Goal: Task Accomplishment & Management: Manage account settings

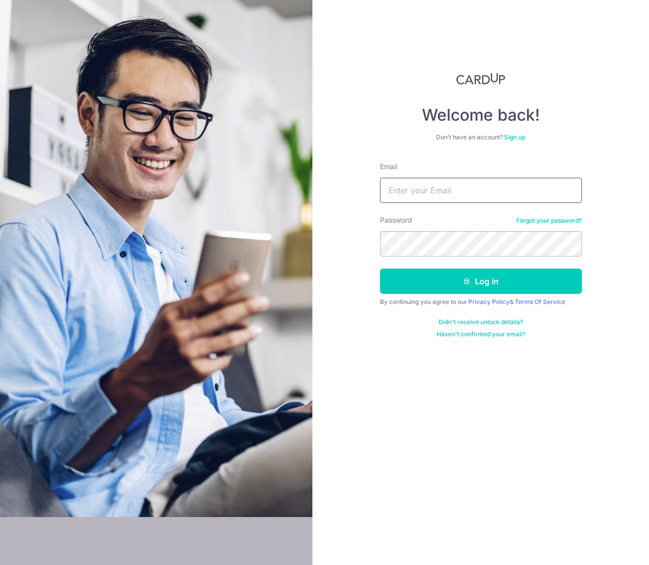
click at [408, 193] on input "Email" at bounding box center [481, 190] width 202 height 25
type input "m5si4j9PFPuUa5D_tgVs"
drag, startPoint x: 486, startPoint y: 189, endPoint x: 338, endPoint y: 190, distance: 148.4
click at [338, 190] on div "Welcome back! Don’t have an account? Sign up Email m5si4j9PFPuUa5D_tgVs Passwor…" at bounding box center [480, 282] width 337 height 565
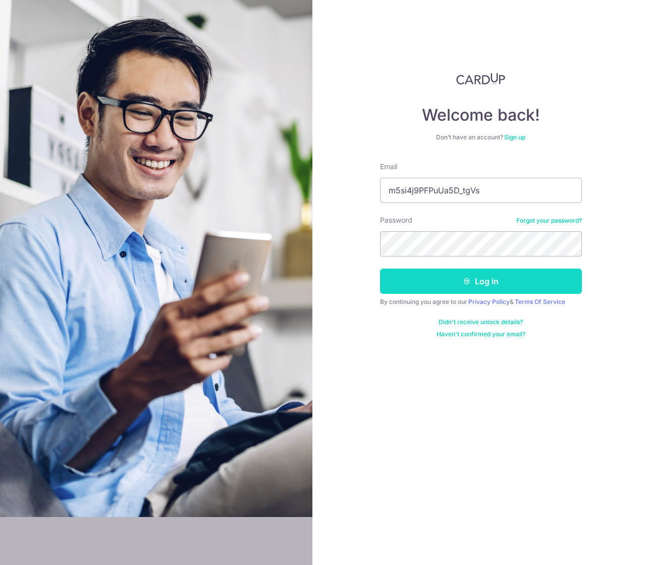
click at [471, 278] on button "Log in" at bounding box center [481, 280] width 202 height 25
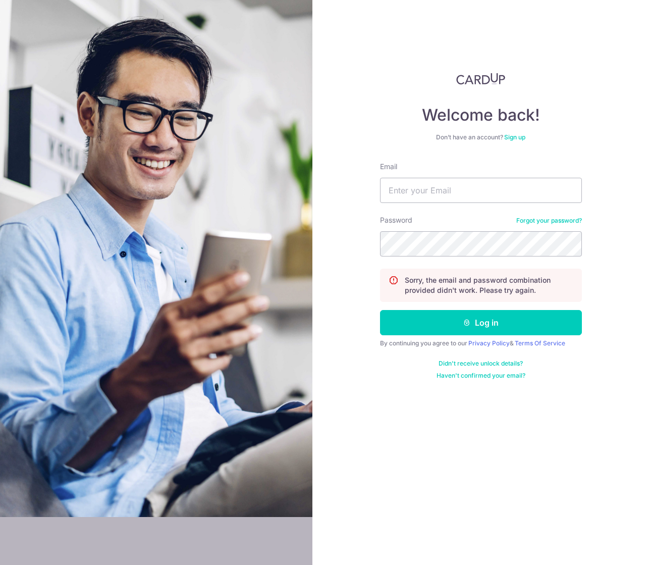
click at [452, 153] on div "Welcome back! Don’t have an account? Sign up Email Password Forgot your passwor…" at bounding box center [481, 226] width 202 height 307
click at [434, 195] on input "Email" at bounding box center [481, 190] width 202 height 25
type input "tonyyosi@yahoo.com.sg"
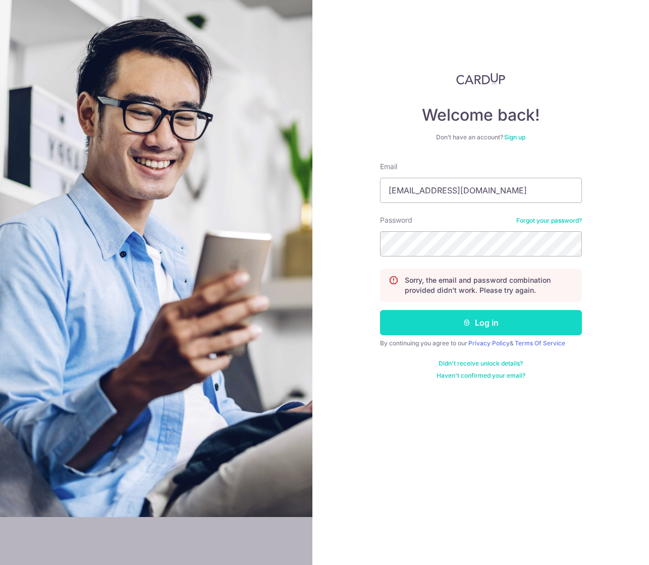
click at [492, 322] on button "Log in" at bounding box center [481, 322] width 202 height 25
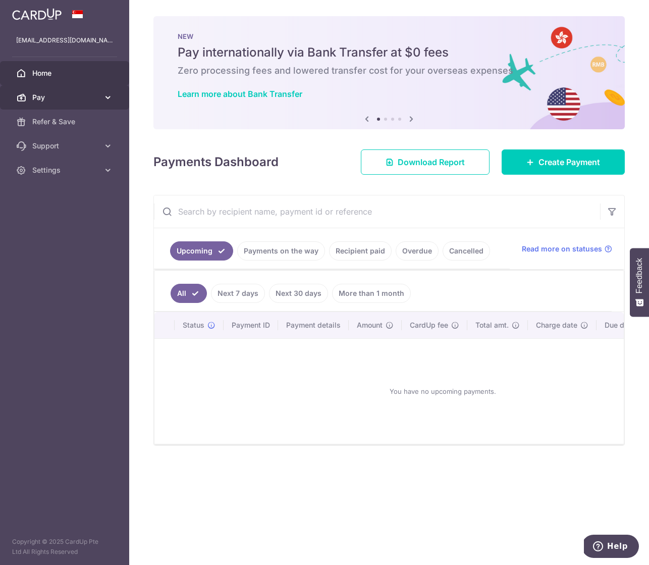
click at [46, 93] on span "Pay" at bounding box center [65, 97] width 67 height 10
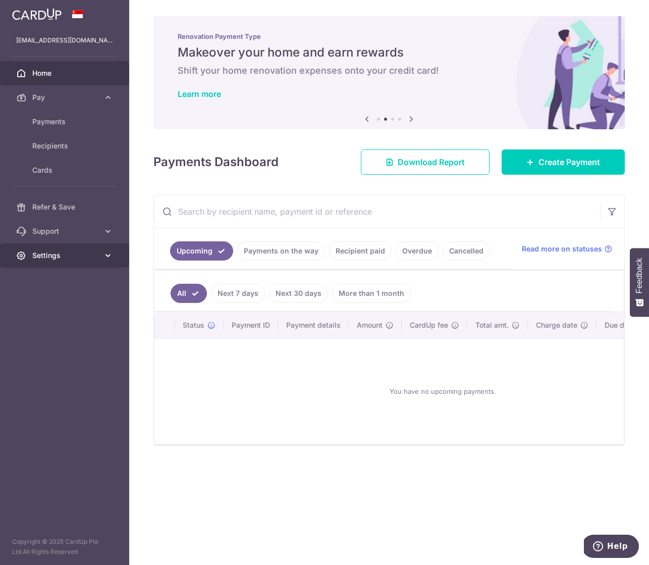
click at [43, 254] on span "Settings" at bounding box center [65, 255] width 67 height 10
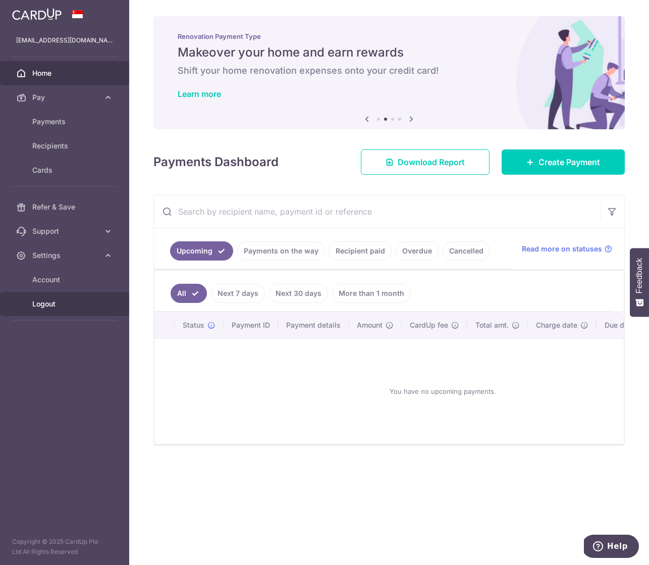
click at [48, 301] on span "Logout" at bounding box center [65, 304] width 67 height 10
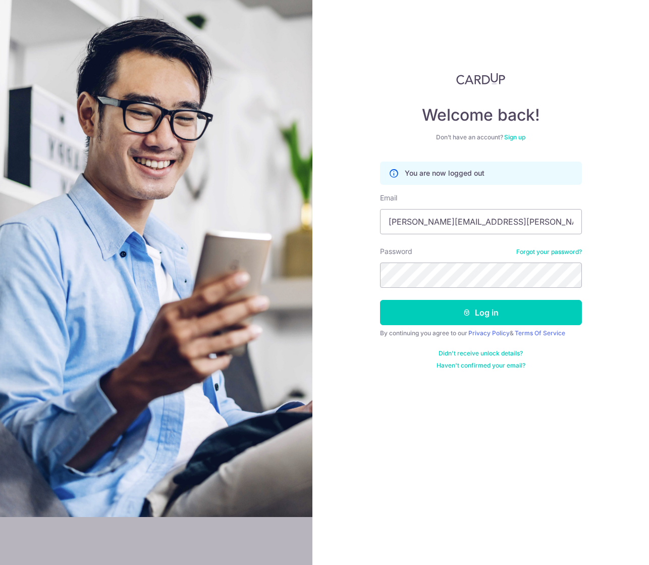
type input "antonio.ribeiro@me.com"
click at [448, 288] on form "You are now logged out Email antonio.ribeiro@me.com Password Forgot your passwo…" at bounding box center [481, 265] width 202 height 208
click at [481, 316] on button "Log in" at bounding box center [481, 312] width 202 height 25
